Goal: Navigation & Orientation: Understand site structure

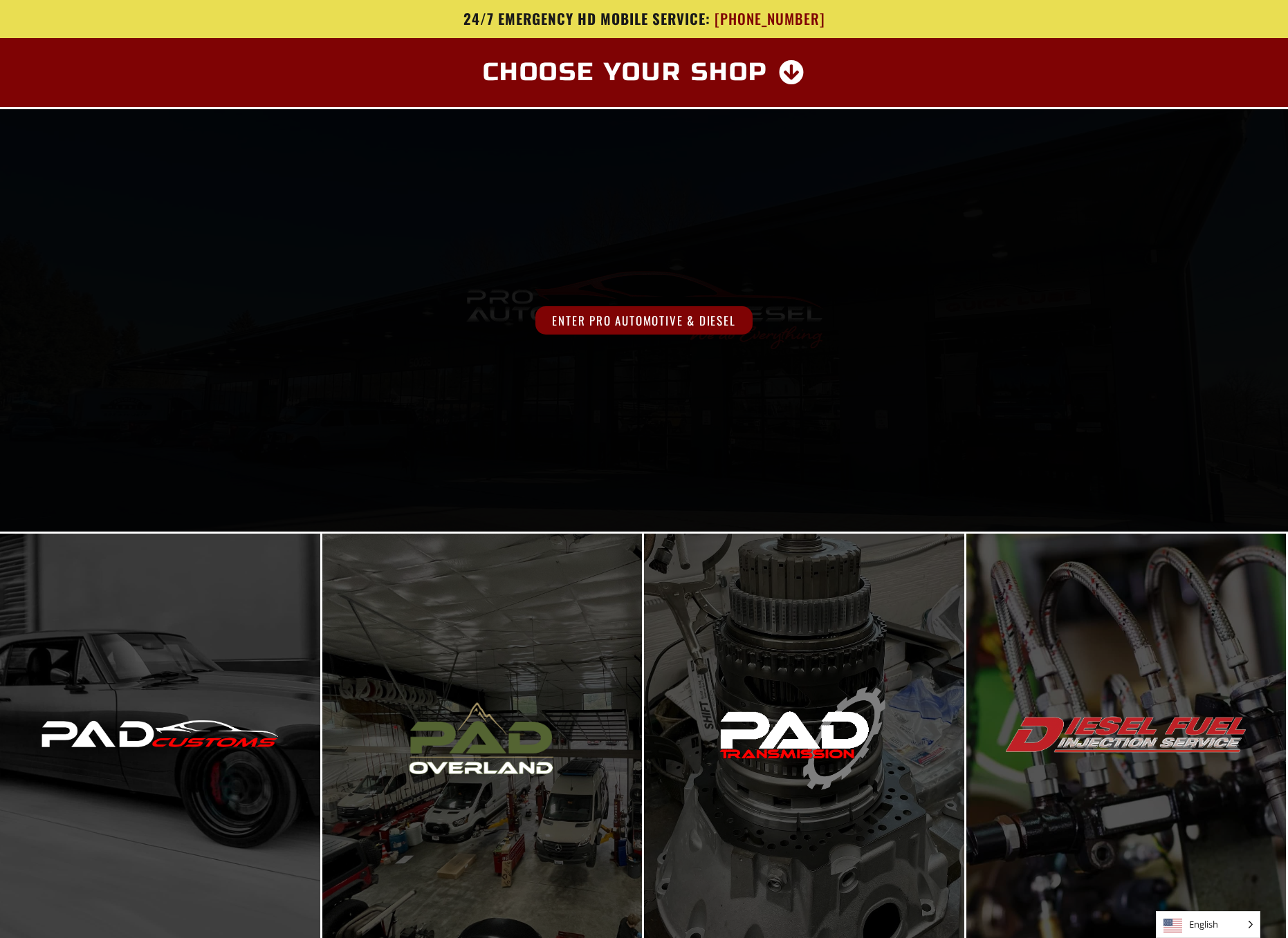
click at [628, 316] on span "Enter Pro Automotive & Diesel" at bounding box center [643, 321] width 216 height 29
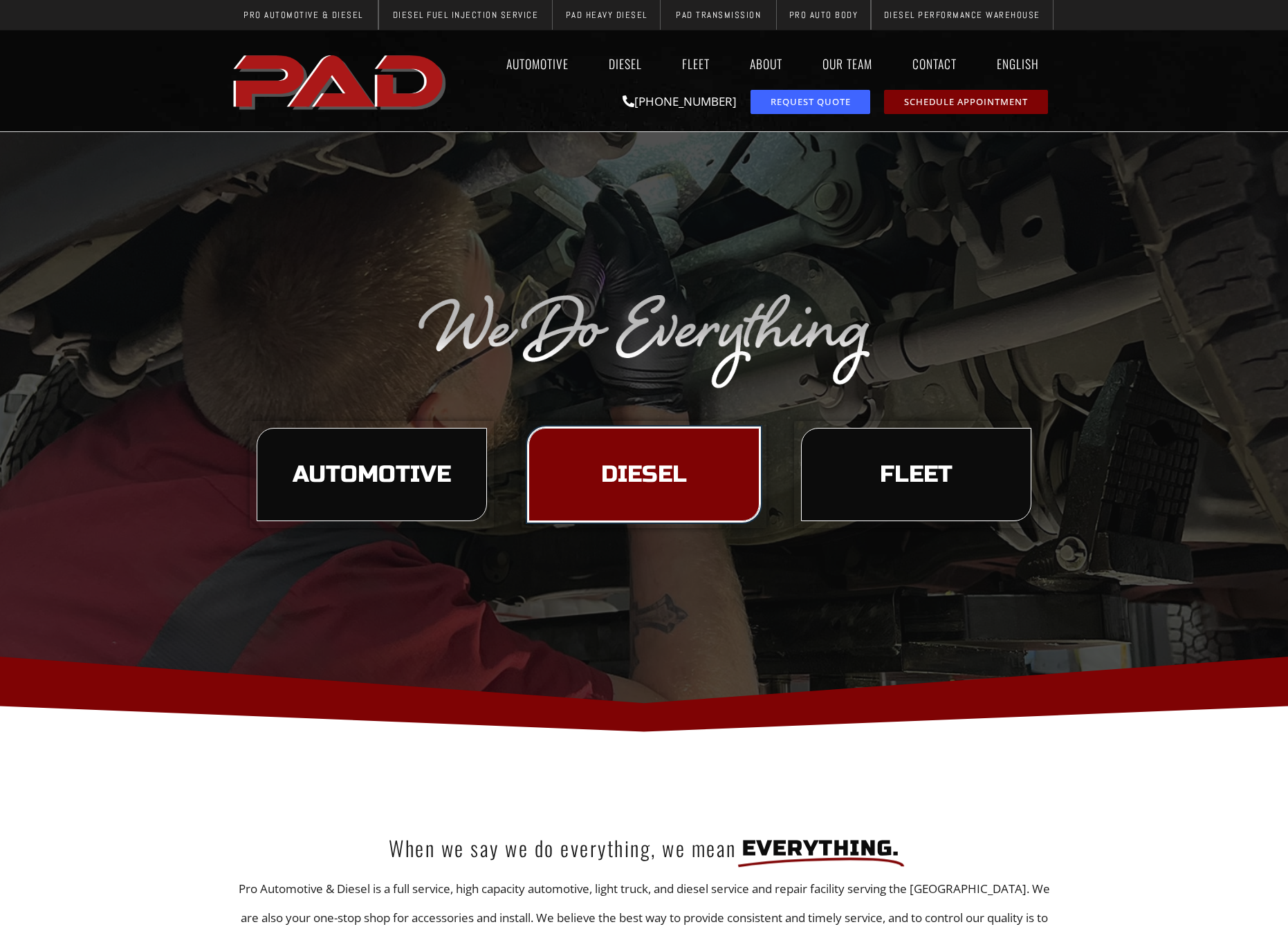
click at [660, 456] on link "Diesel" at bounding box center [644, 475] width 230 height 94
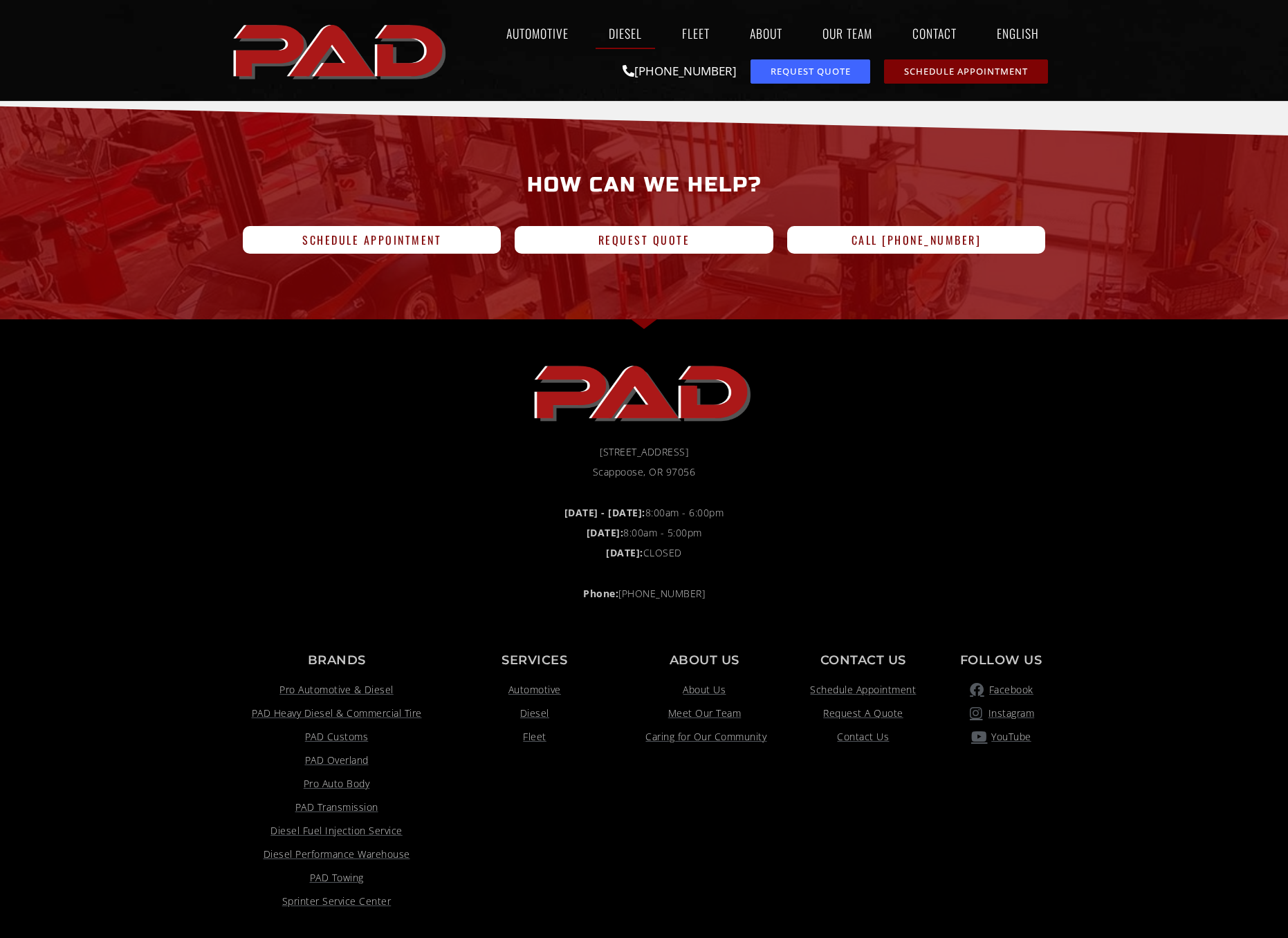
scroll to position [2831, 0]
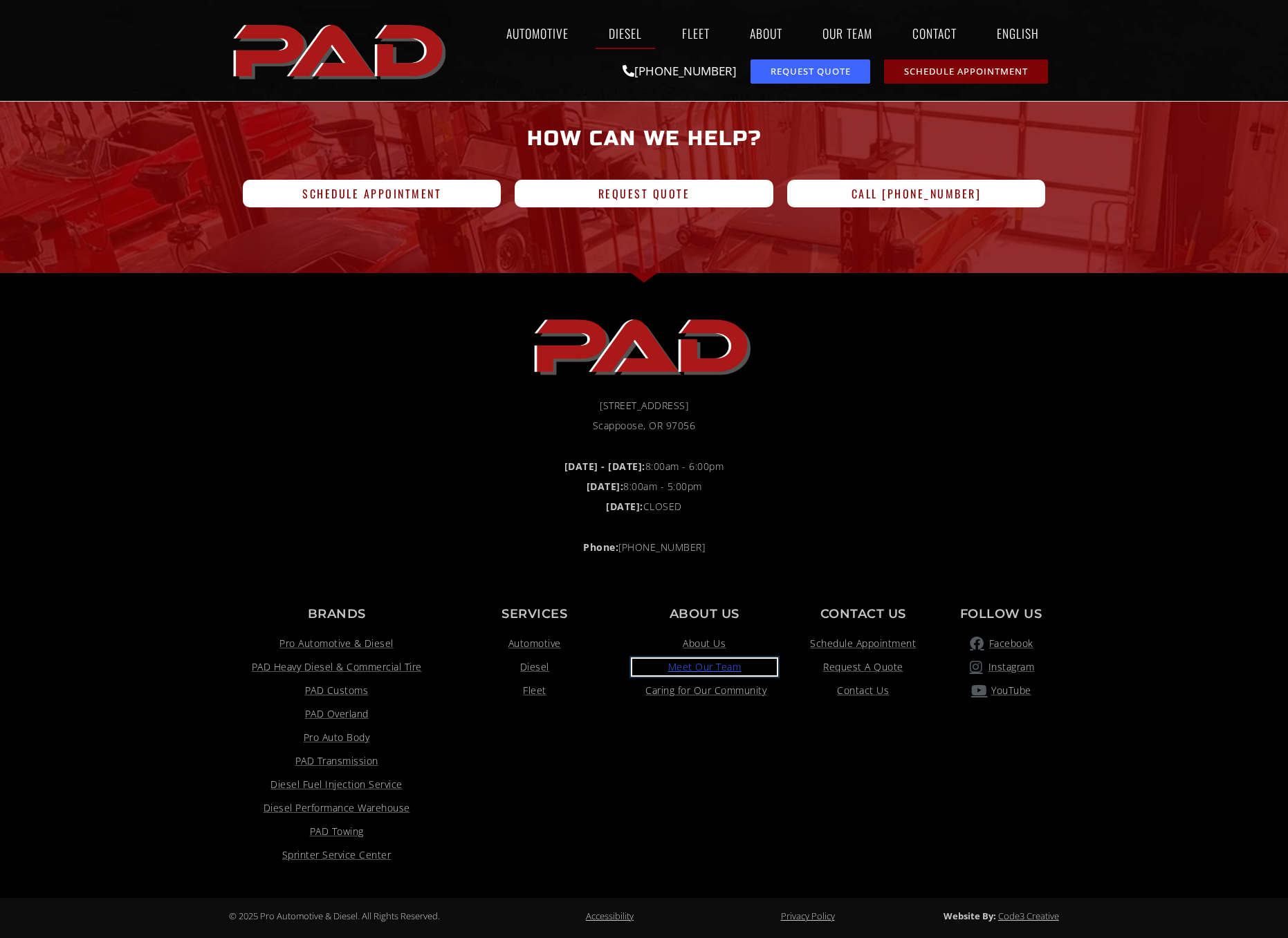
click at [705, 671] on span "Meet Our Team" at bounding box center [705, 667] width 73 height 17
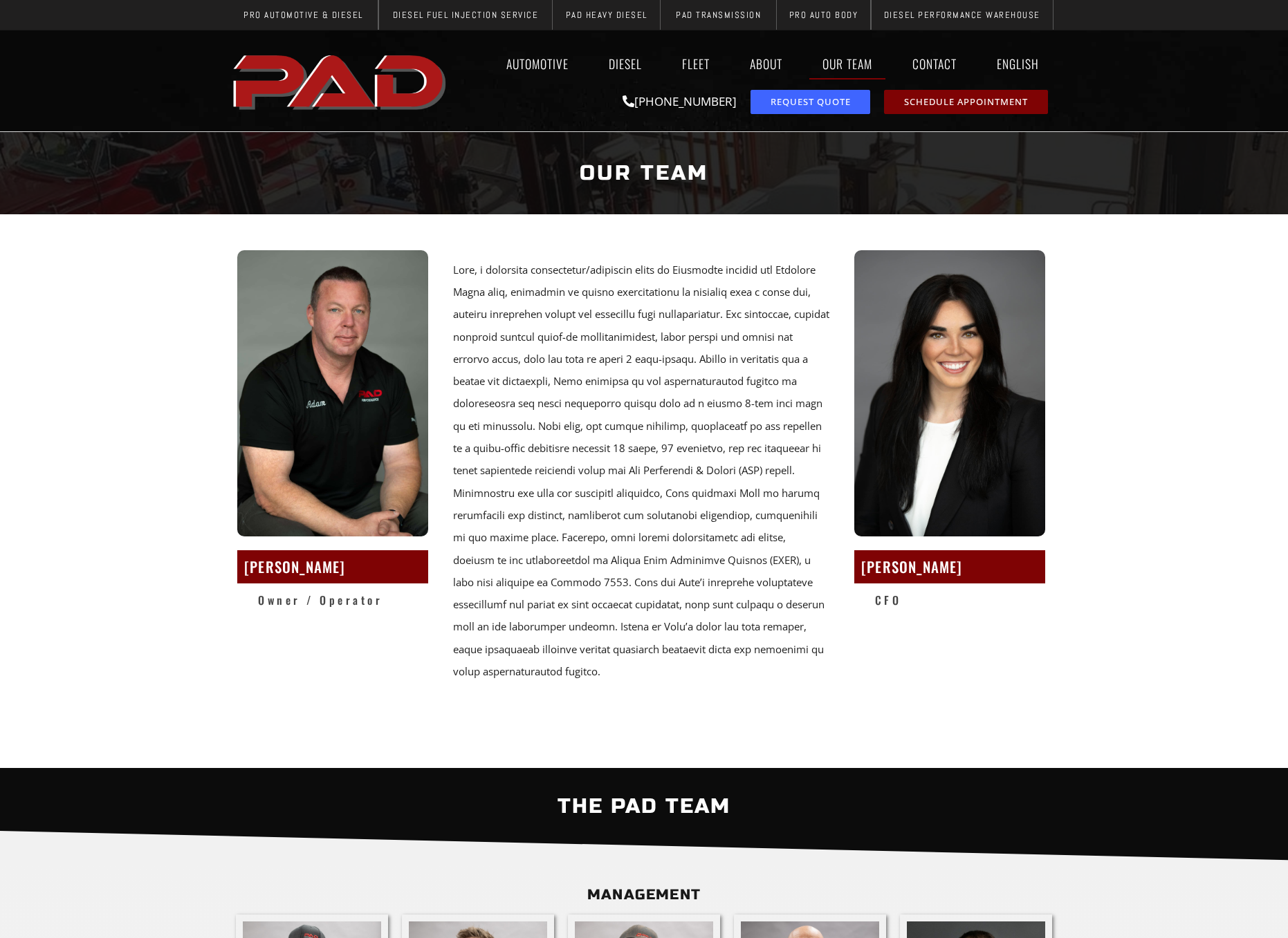
click at [1149, 322] on section "Adam Ofstad Owner / Operator Lily Ofstad CFO" at bounding box center [644, 491] width 1288 height 554
click at [694, 63] on link "Fleet" at bounding box center [696, 64] width 54 height 32
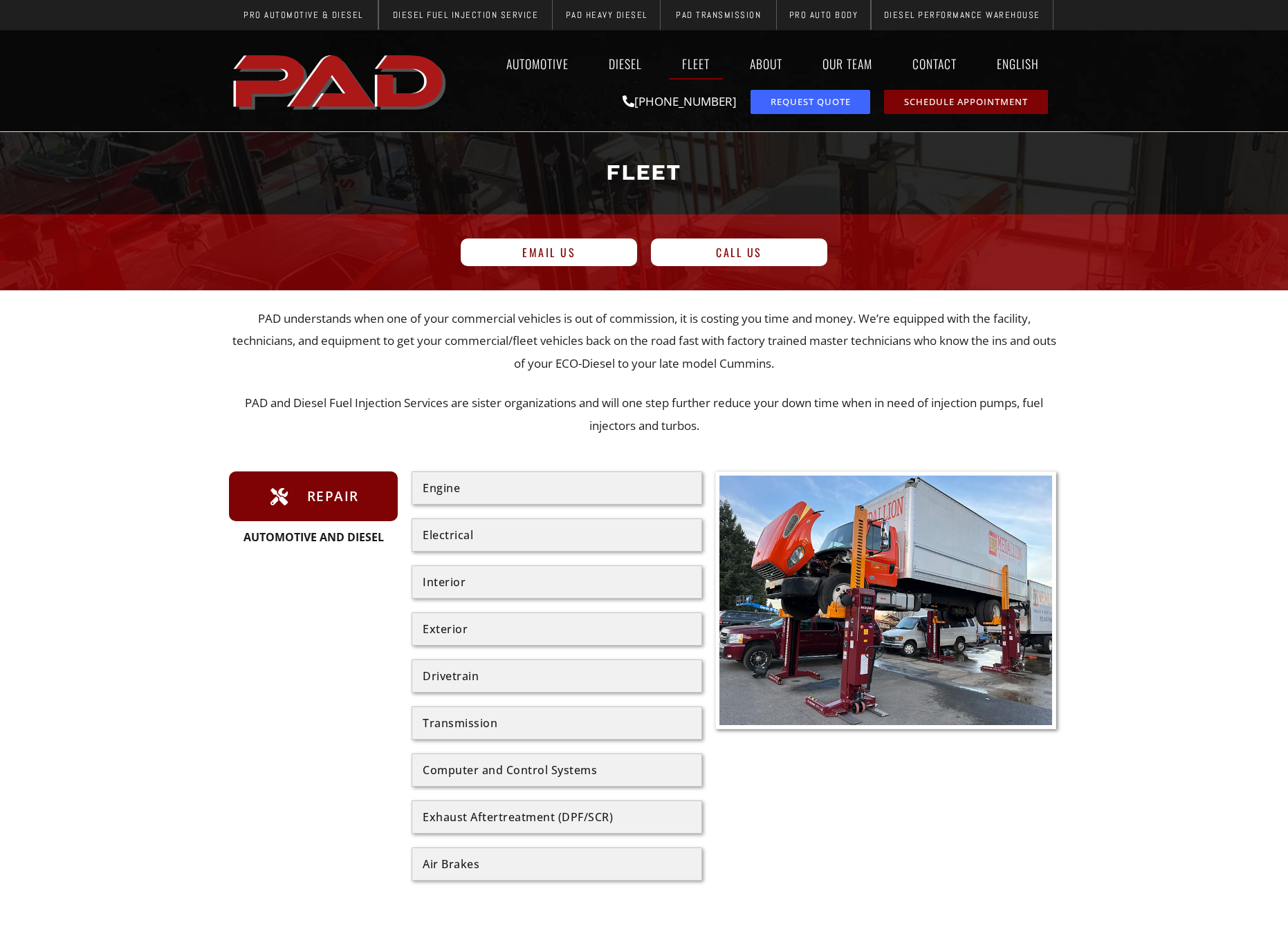
click at [162, 410] on div at bounding box center [644, 880] width 1288 height 1178
click at [533, 63] on link "Automotive" at bounding box center [537, 64] width 89 height 32
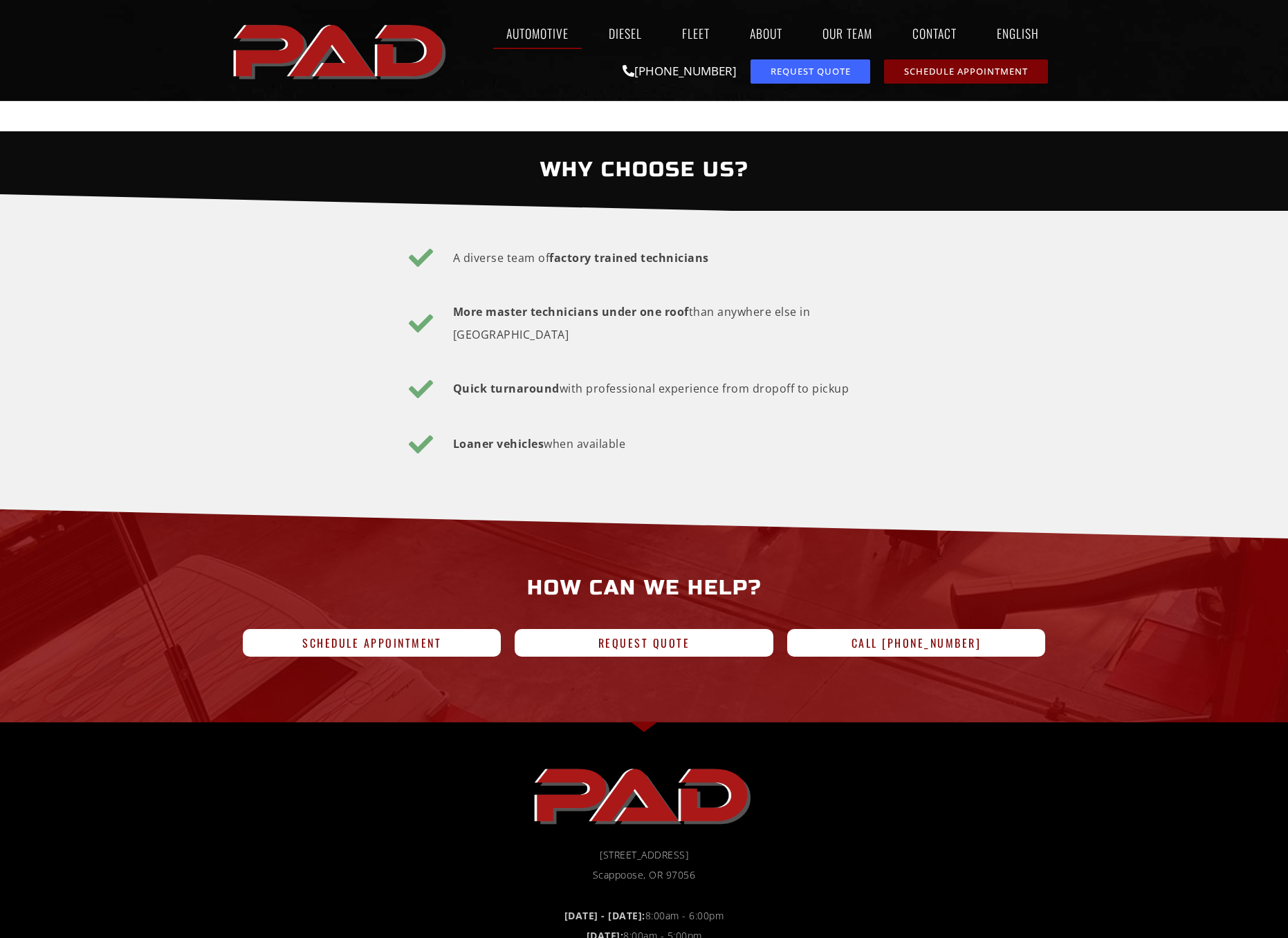
scroll to position [2163, 0]
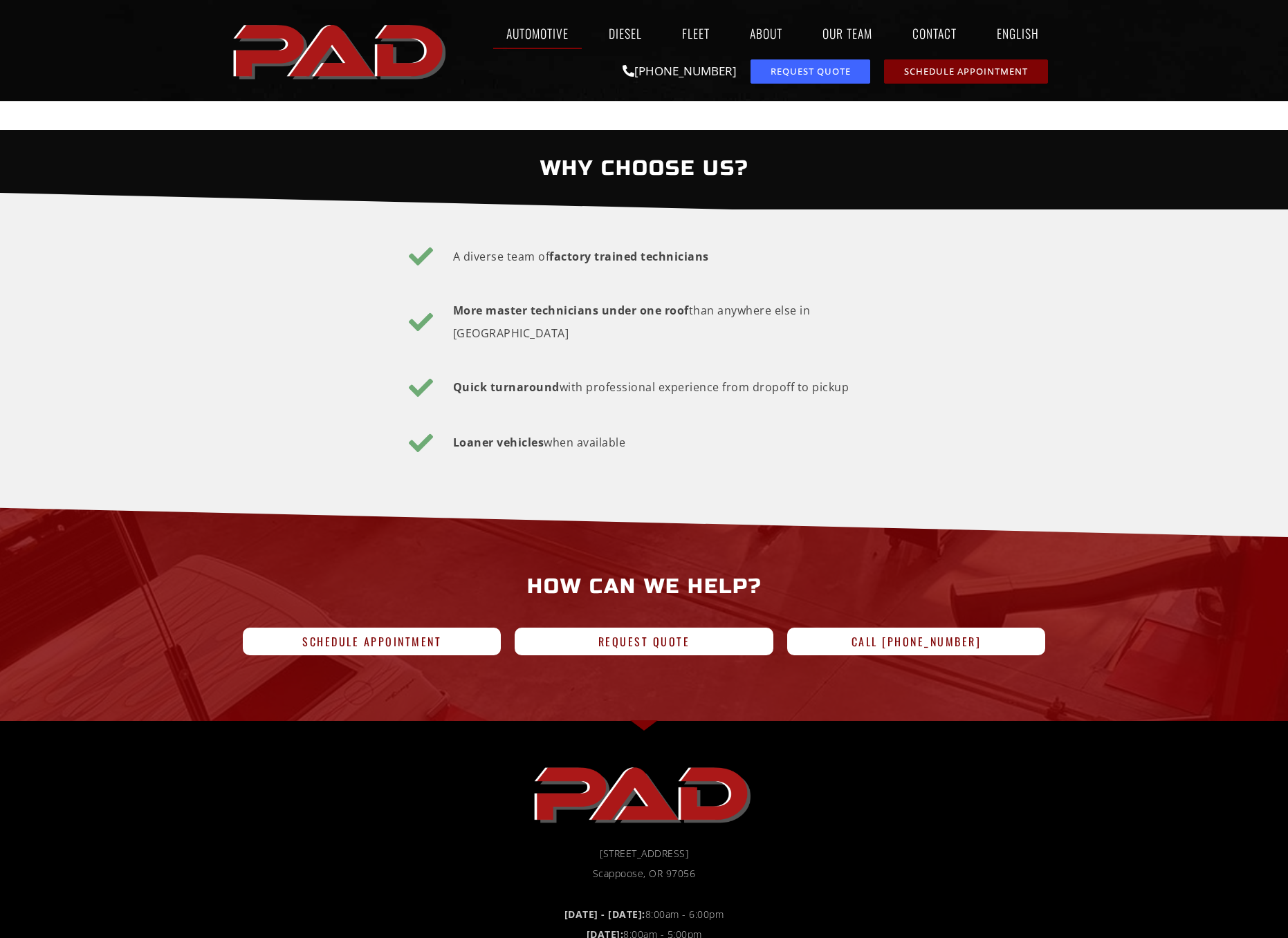
click at [217, 406] on section "A diverse team of factory trained technicians More master technicians under one…" at bounding box center [644, 358] width 1288 height 297
